Goal: Communication & Community: Ask a question

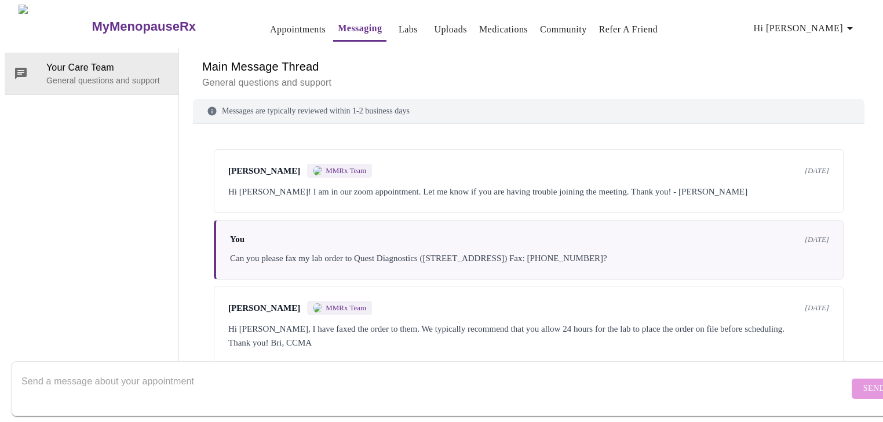
scroll to position [1293, 0]
